Goal: Task Accomplishment & Management: Manage account settings

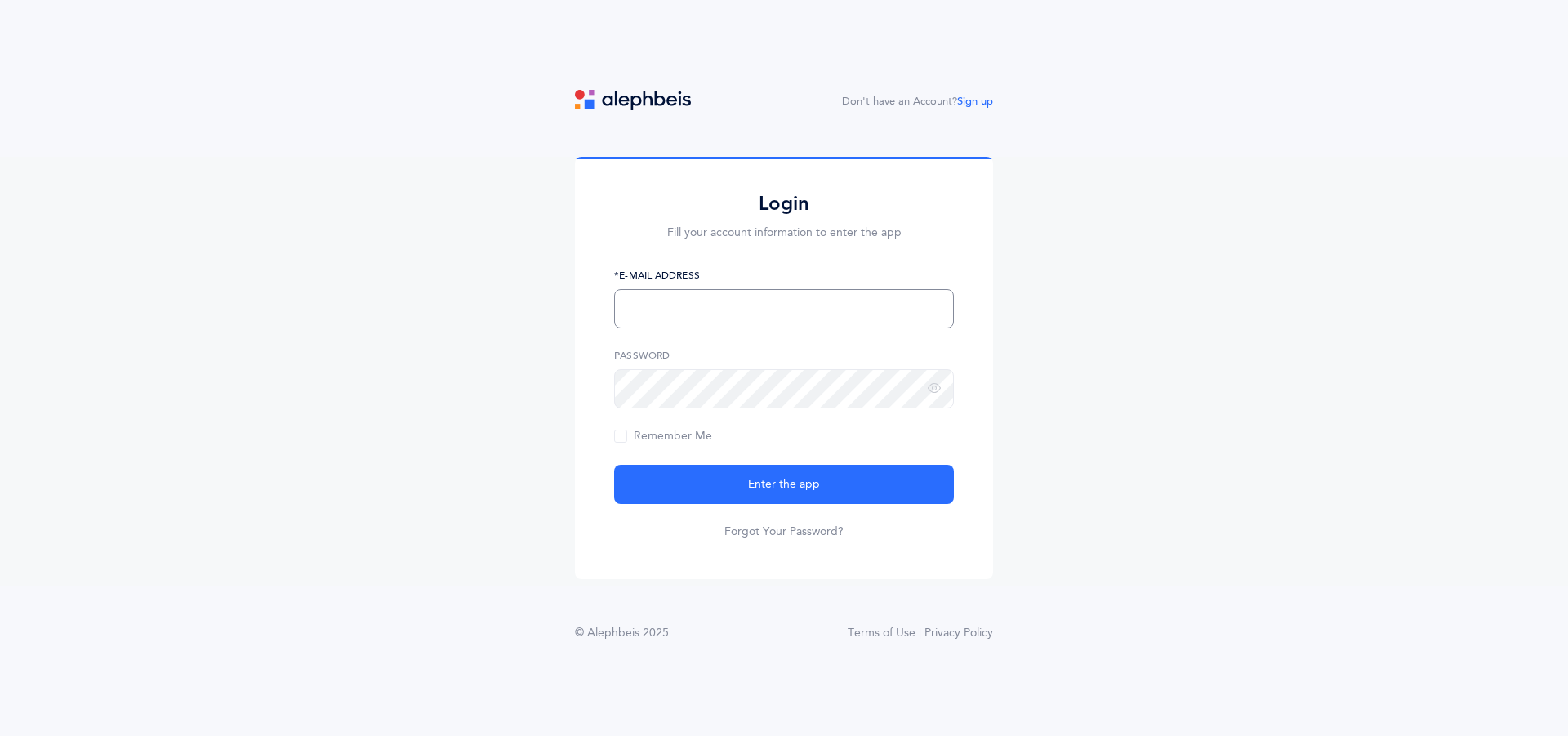
click at [822, 307] on input "text" at bounding box center [784, 309] width 340 height 39
type input "[EMAIL_ADDRESS][DOMAIN_NAME]"
click at [614, 465] on button "Enter the app" at bounding box center [784, 484] width 340 height 39
click at [799, 538] on link "Forgot Your Password?" at bounding box center [784, 531] width 119 height 16
